Goal: Task Accomplishment & Management: Use online tool/utility

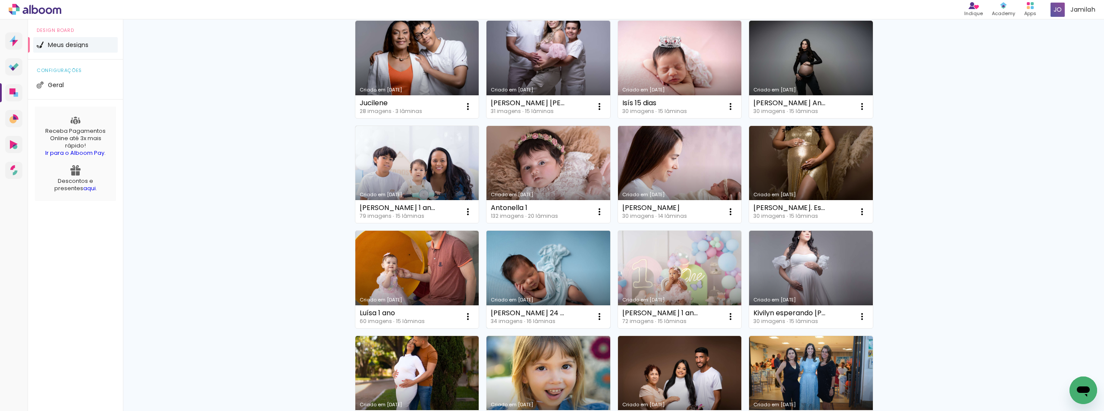
scroll to position [86, 0]
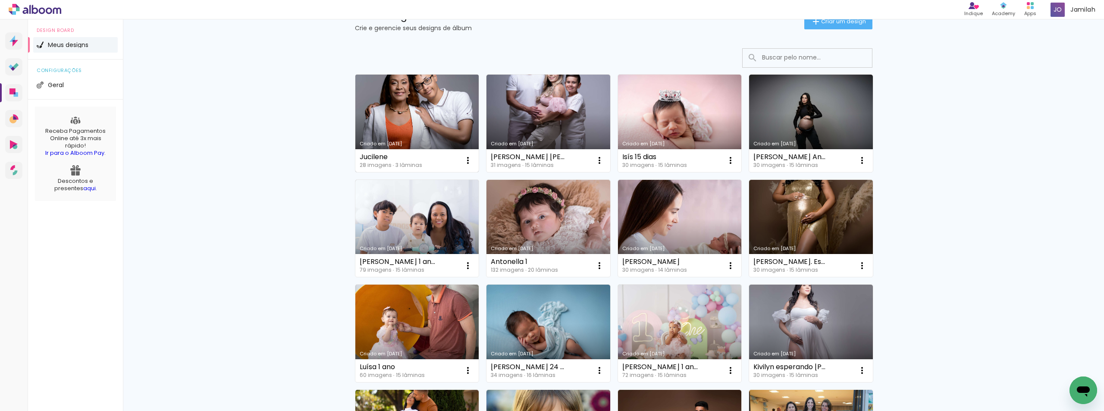
click at [405, 101] on link "Criado em 20/08/25" at bounding box center [417, 123] width 124 height 97
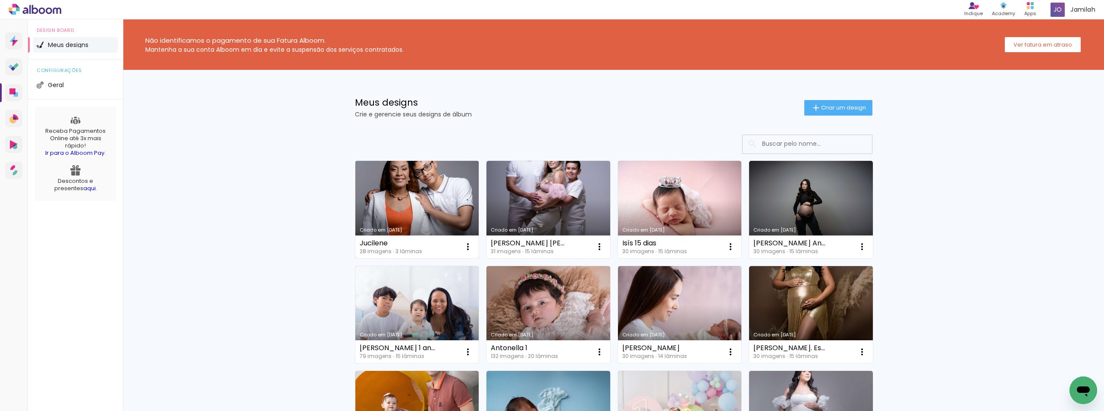
drag, startPoint x: 354, startPoint y: 244, endPoint x: 394, endPoint y: 239, distance: 40.0
click at [394, 239] on div "Jucilene 28 imagens ∙ 3 lâminas Abrir Fazer uma cópia Excluir" at bounding box center [417, 246] width 124 height 23
click at [282, 231] on div "Não identificamos o pagamento de sua Fatura Alboom. Mantenha a sua conta Alboom…" at bounding box center [613, 389] width 981 height 740
drag, startPoint x: 387, startPoint y: 244, endPoint x: 348, endPoint y: 255, distance: 40.8
click at [351, 255] on div "Criado em 20/08/25 Jucilene 28 imagens ∙ 3 lâminas Abrir Fazer uma cópia Excluir" at bounding box center [417, 209] width 132 height 105
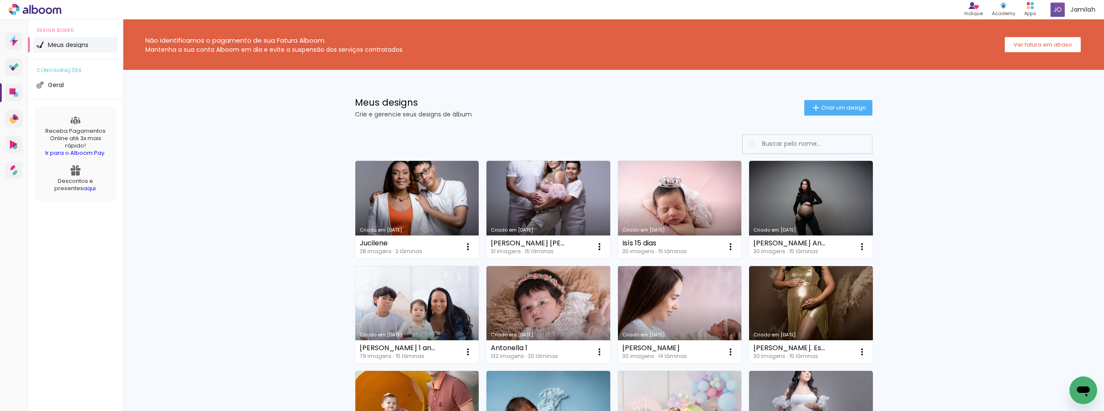
click at [284, 250] on div "Não identificamos o pagamento de sua Fatura Alboom. Mantenha a sua conta Alboom…" at bounding box center [613, 389] width 981 height 740
drag, startPoint x: 385, startPoint y: 242, endPoint x: 352, endPoint y: 242, distance: 33.6
click at [355, 241] on div "Criado em 20/08/25 Jucilene 28 imagens ∙ 3 lâminas Abrir Fazer uma cópia Excluir" at bounding box center [417, 209] width 125 height 98
click at [957, 187] on div "Não identificamos o pagamento de sua Fatura Alboom. Mantenha a sua conta Alboom…" at bounding box center [613, 389] width 981 height 740
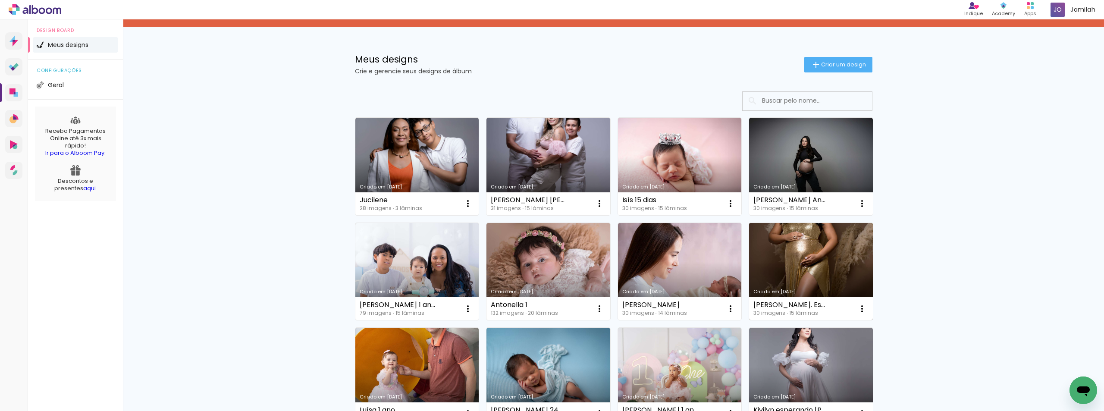
scroll to position [86, 0]
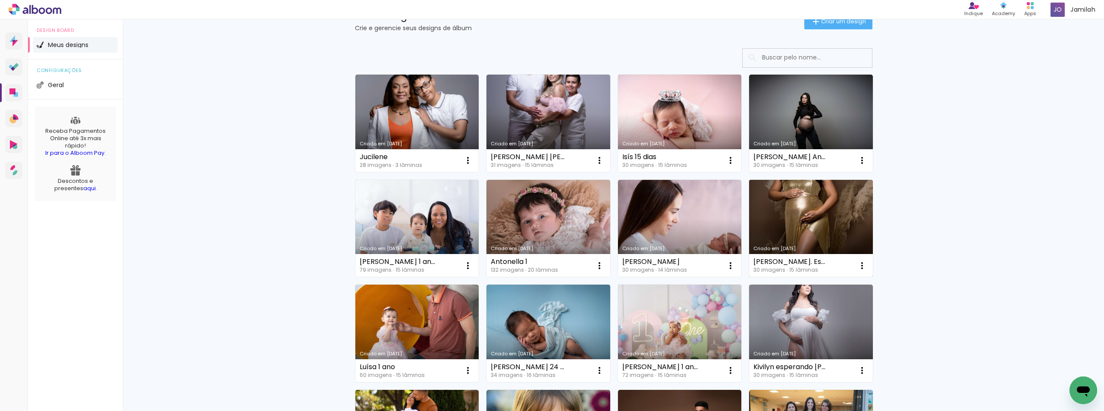
click at [791, 257] on div "Luana Martins. Esperando Luísa 30 imagens ∙ 15 lâminas Abrir Fazer uma cópia Ex…" at bounding box center [811, 265] width 124 height 23
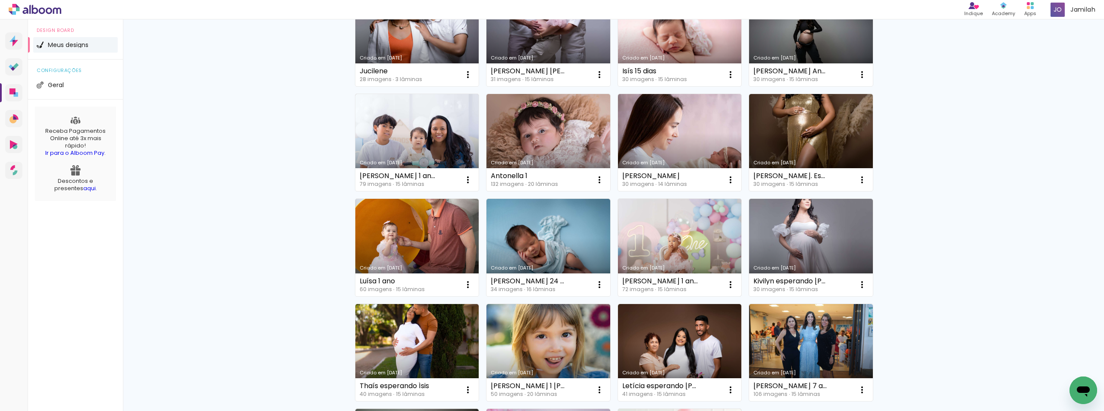
scroll to position [172, 0]
click at [675, 240] on link "Criado em [DATE]" at bounding box center [680, 246] width 124 height 97
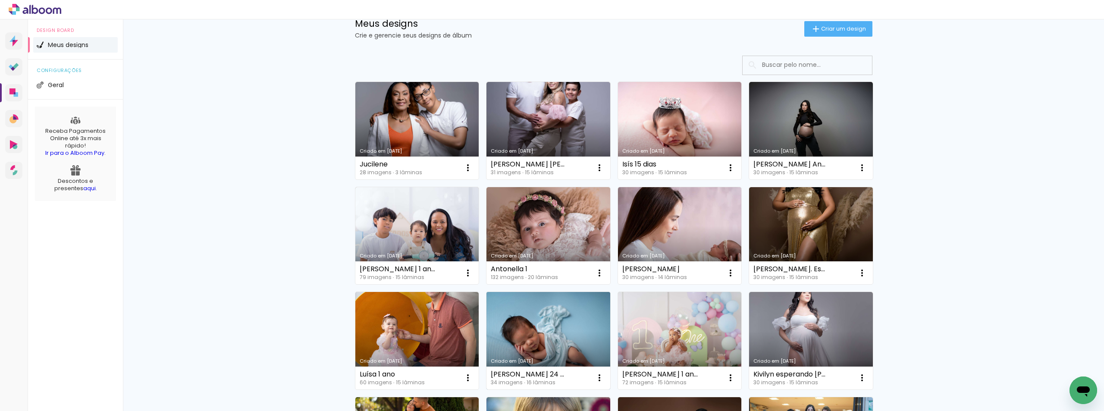
scroll to position [172, 0]
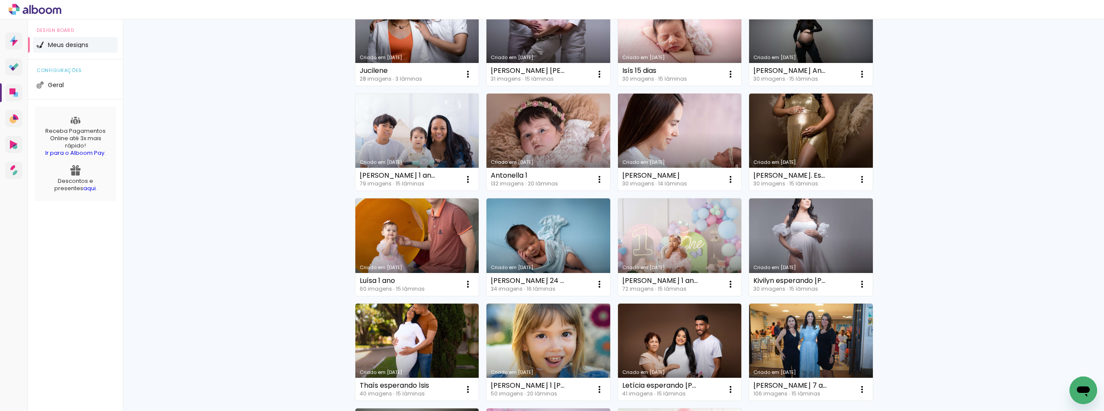
click at [683, 149] on link "Criado em [DATE]" at bounding box center [680, 142] width 124 height 97
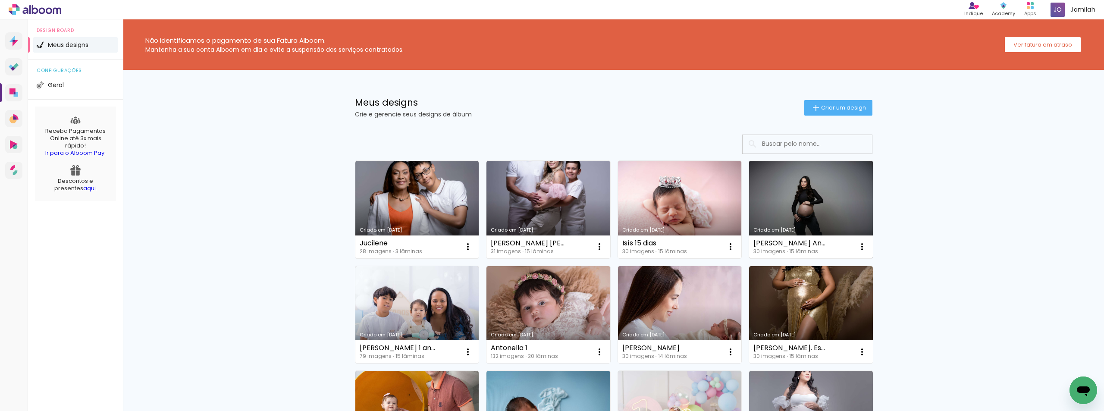
click at [837, 199] on link "Criado em [DATE]" at bounding box center [811, 209] width 124 height 97
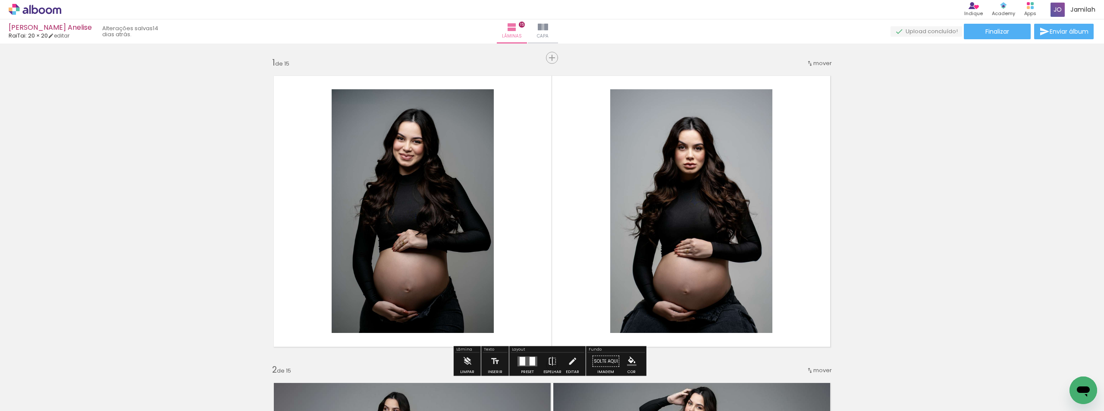
click at [47, 9] on icon at bounding box center [49, 10] width 6 height 6
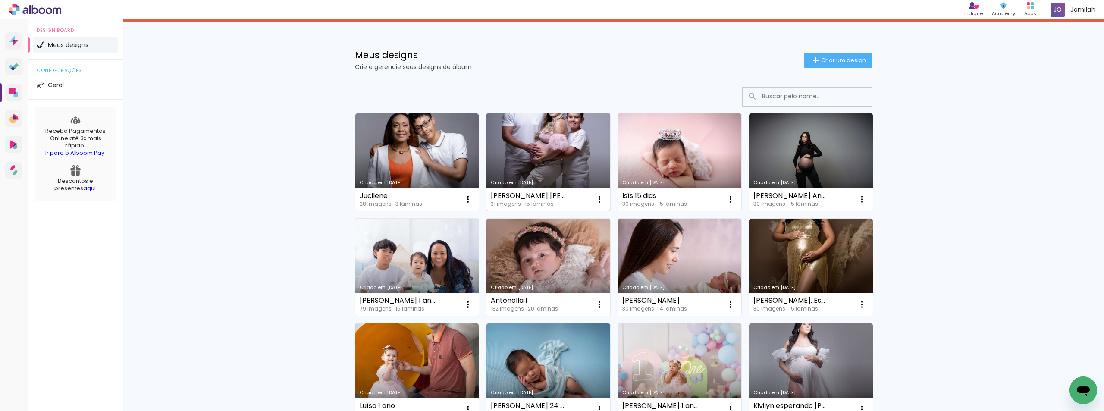
scroll to position [43, 0]
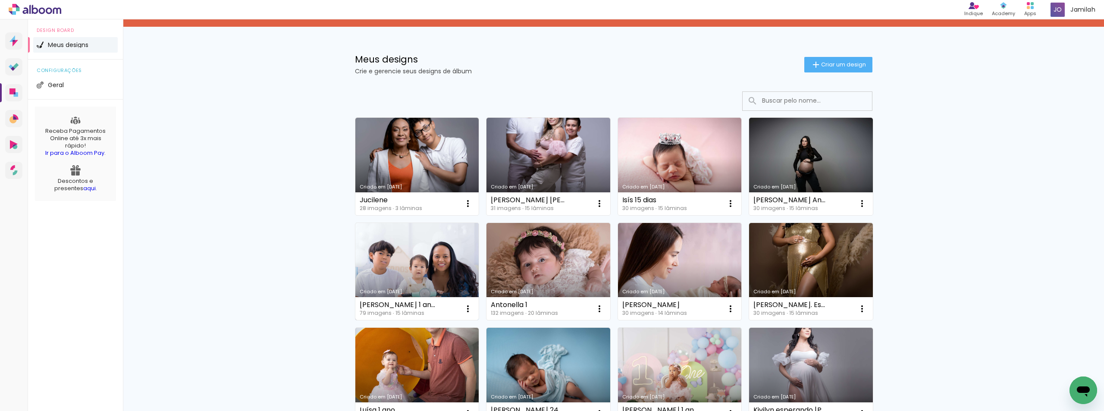
click at [398, 260] on link "Criado em [DATE]" at bounding box center [417, 271] width 124 height 97
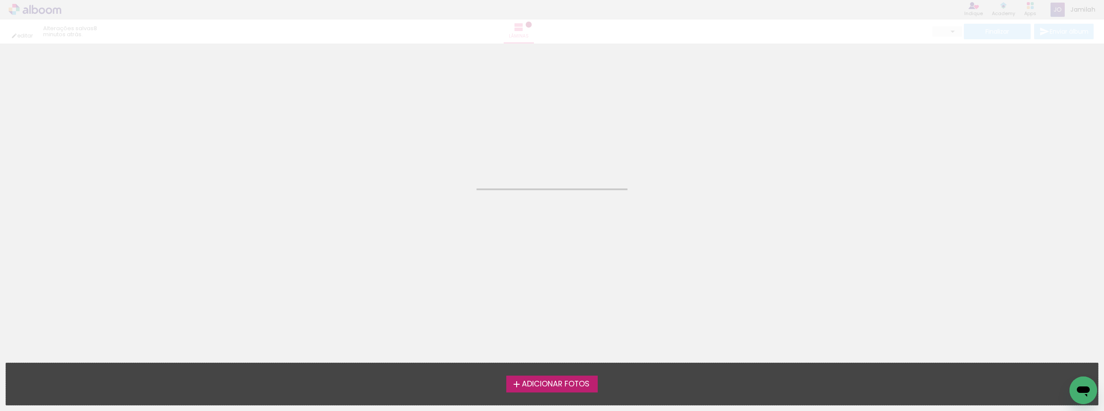
click at [398, 260] on neon-animated-pages "Confirmar Cancelar" at bounding box center [552, 227] width 1104 height 367
